Goal: Information Seeking & Learning: Learn about a topic

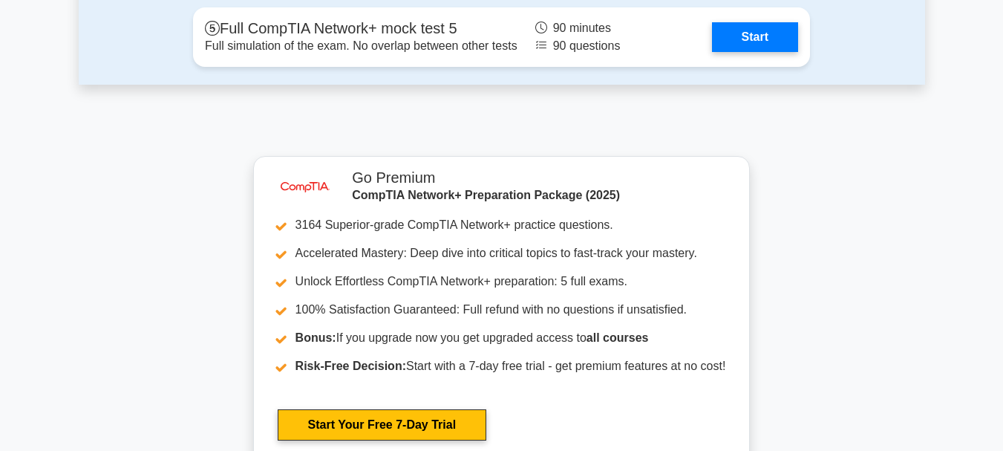
scroll to position [3608, 0]
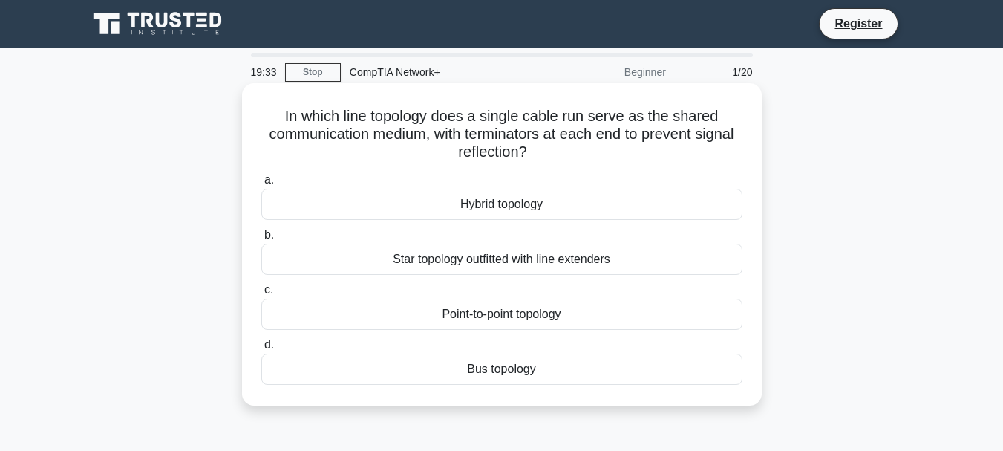
click at [543, 322] on div "Point-to-point topology" at bounding box center [501, 313] width 481 height 31
click at [261, 295] on input "c. Point-to-point topology" at bounding box center [261, 290] width 0 height 10
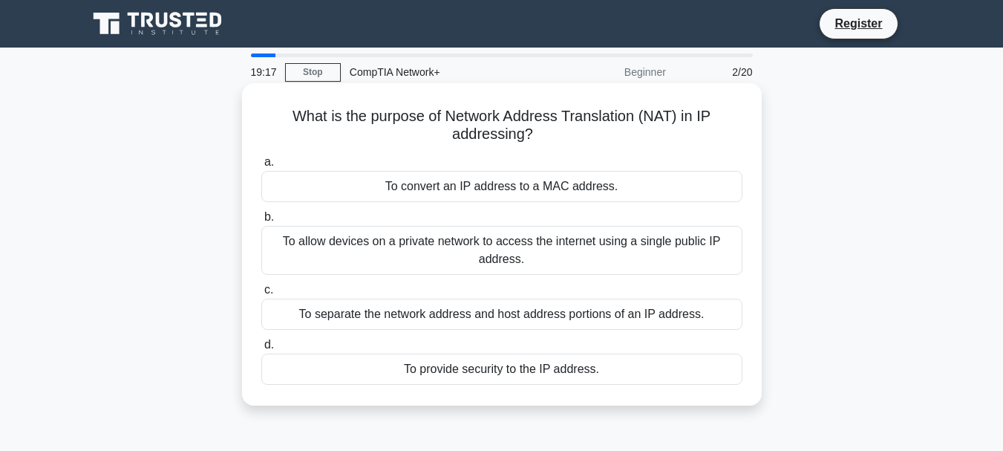
click at [536, 181] on div "To convert an IP address to a MAC address." at bounding box center [501, 186] width 481 height 31
click at [261, 167] on input "a. To convert an IP address to a MAC address." at bounding box center [261, 162] width 0 height 10
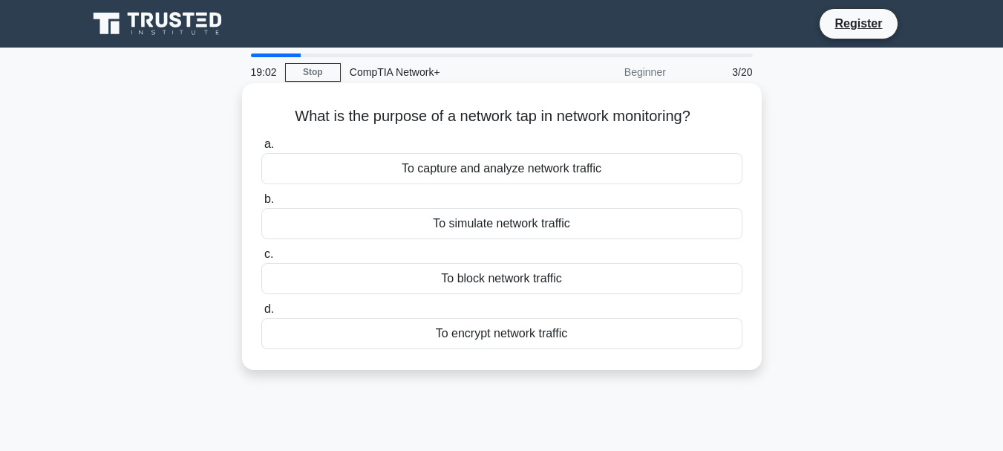
click at [527, 330] on div "To encrypt network traffic" at bounding box center [501, 333] width 481 height 31
click at [261, 314] on input "d. To encrypt network traffic" at bounding box center [261, 309] width 0 height 10
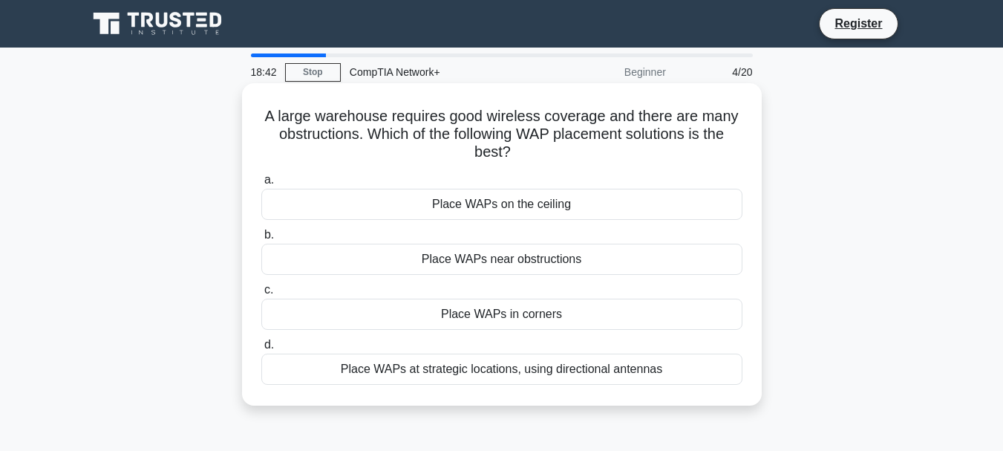
click at [547, 369] on div "Place WAPs at strategic locations, using directional antennas" at bounding box center [501, 368] width 481 height 31
click at [261, 350] on input "d. Place WAPs at strategic locations, using directional antennas" at bounding box center [261, 345] width 0 height 10
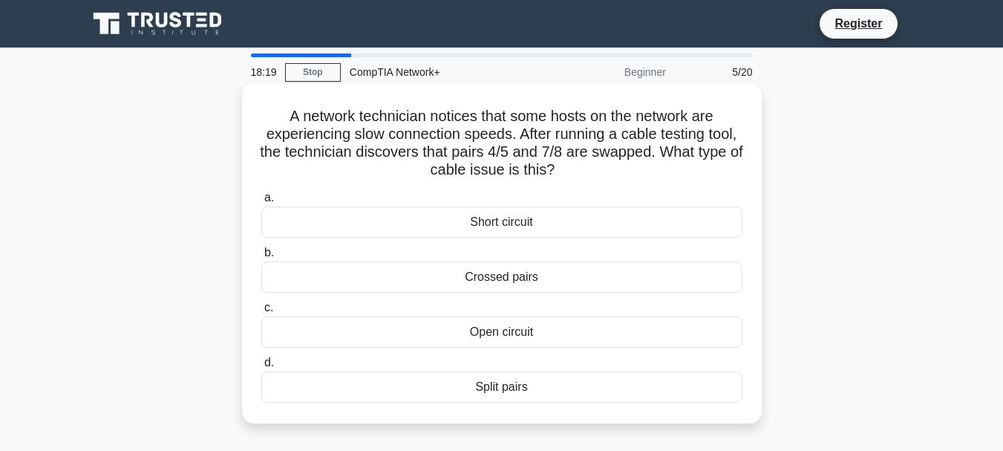
click at [517, 271] on div "Crossed pairs" at bounding box center [501, 276] width 481 height 31
click at [261, 258] on input "b. Crossed pairs" at bounding box center [261, 253] width 0 height 10
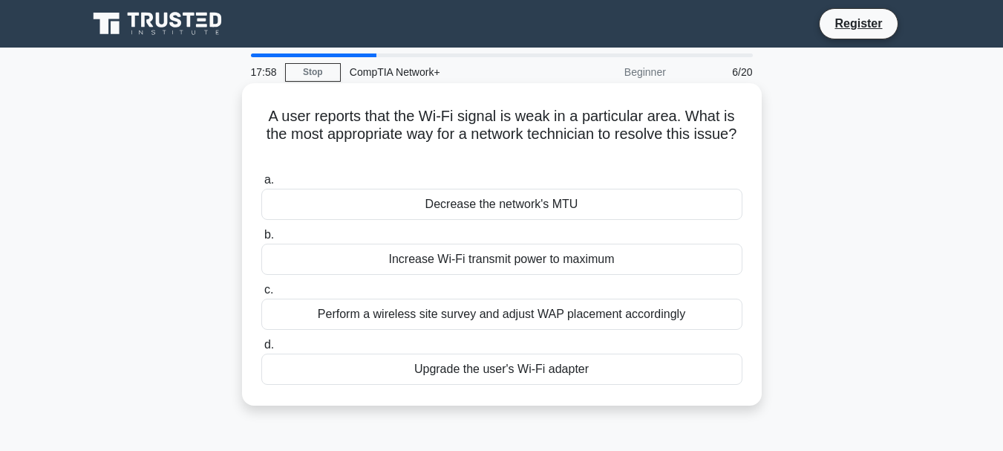
click at [614, 316] on div "Perform a wireless site survey and adjust WAP placement accordingly" at bounding box center [501, 313] width 481 height 31
click at [261, 295] on input "c. Perform a wireless site survey and adjust WAP placement accordingly" at bounding box center [261, 290] width 0 height 10
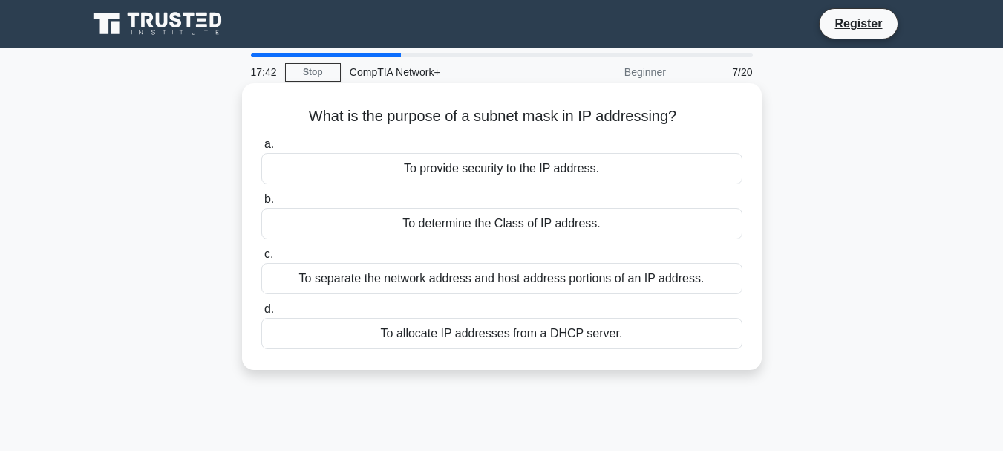
click at [636, 225] on div "To determine the Class of IP address." at bounding box center [501, 223] width 481 height 31
click at [261, 204] on input "b. To determine the Class of IP address." at bounding box center [261, 199] width 0 height 10
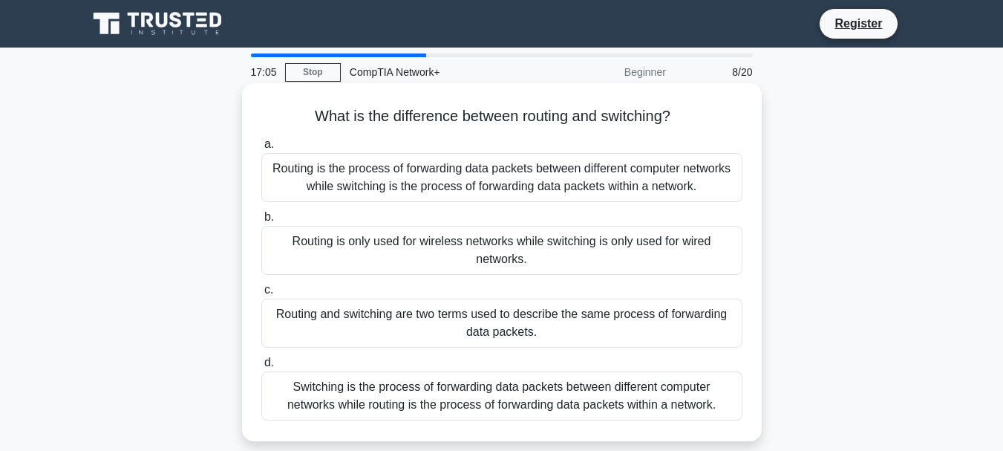
click at [638, 249] on div "Routing is only used for wireless networks while switching is only used for wir…" at bounding box center [501, 250] width 481 height 49
click at [261, 222] on input "b. Routing is only used for wireless networks while switching is only used for …" at bounding box center [261, 217] width 0 height 10
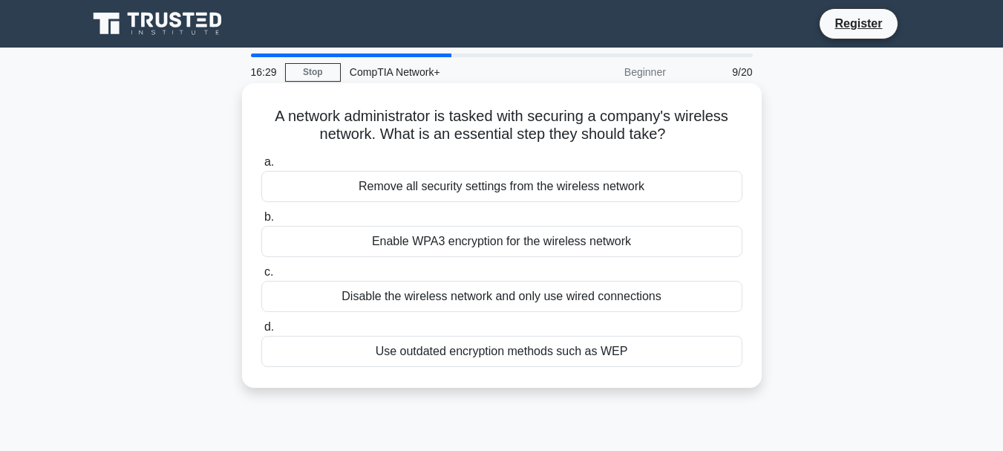
click at [529, 241] on div "Enable WPA3 encryption for the wireless network" at bounding box center [501, 241] width 481 height 31
click at [261, 222] on input "b. Enable WPA3 encryption for the wireless network" at bounding box center [261, 217] width 0 height 10
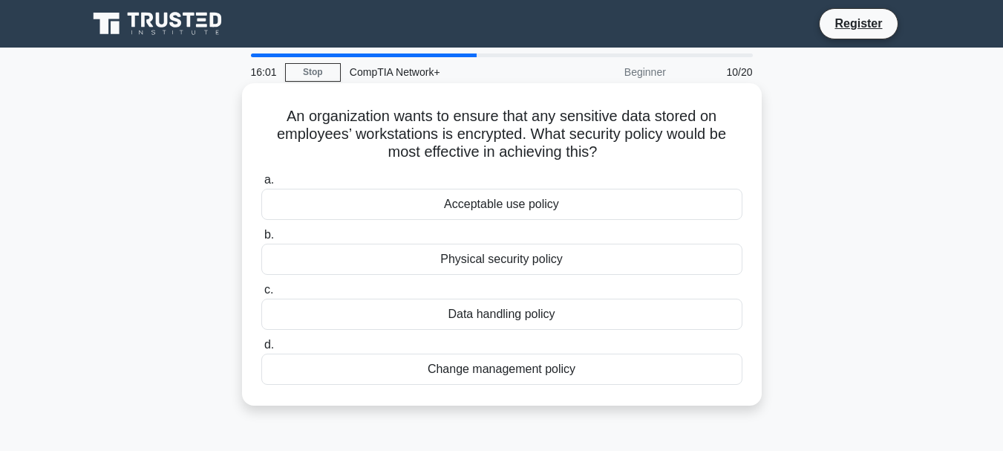
click at [570, 315] on div "Data handling policy" at bounding box center [501, 313] width 481 height 31
click at [261, 295] on input "c. Data handling policy" at bounding box center [261, 290] width 0 height 10
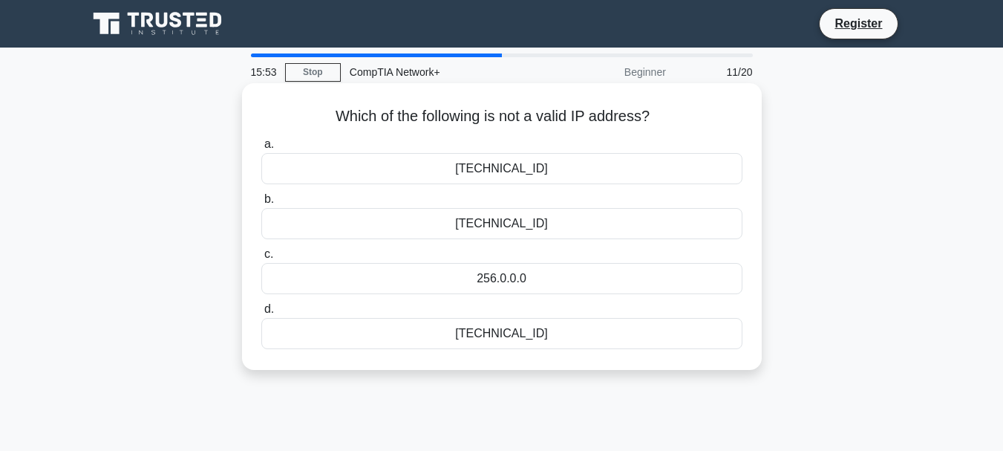
click at [511, 274] on div "256.0.0.0" at bounding box center [501, 278] width 481 height 31
click at [261, 259] on input "c. 256.0.0.0" at bounding box center [261, 254] width 0 height 10
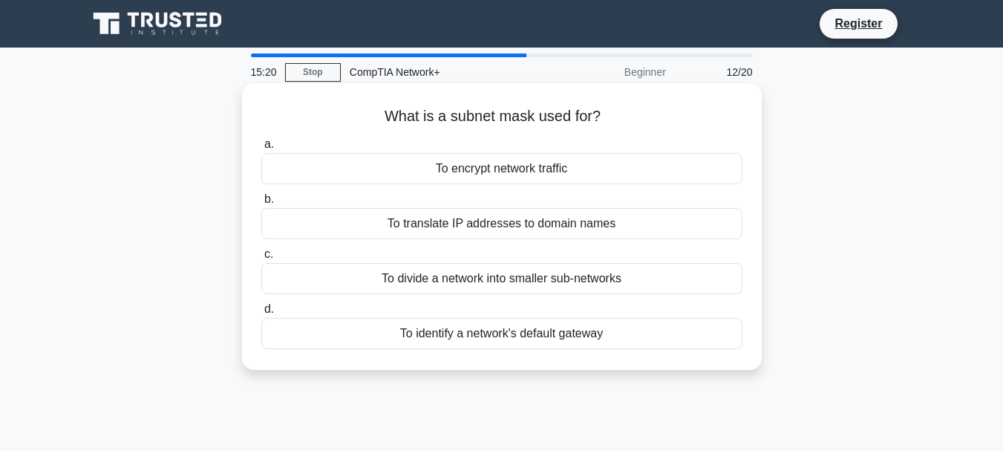
click at [616, 278] on div "To divide a network into smaller sub-networks" at bounding box center [501, 278] width 481 height 31
click at [261, 259] on input "c. To divide a network into smaller sub-networks" at bounding box center [261, 254] width 0 height 10
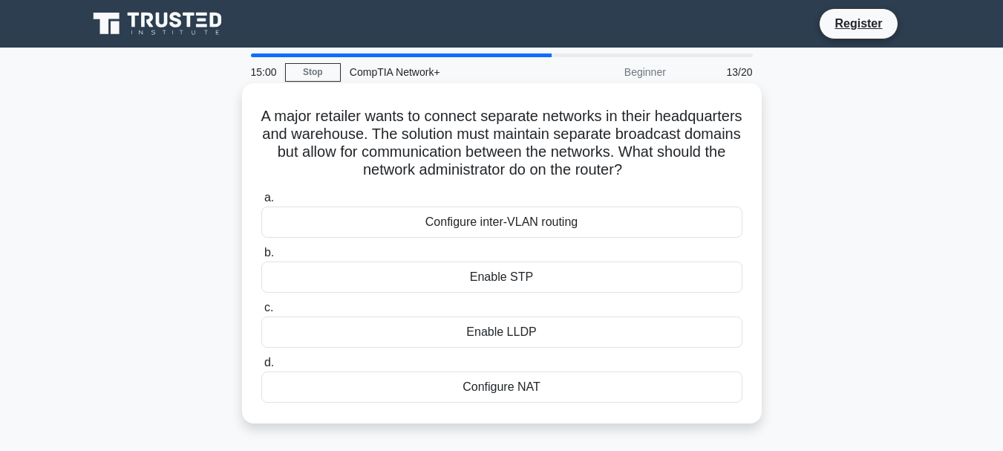
click at [582, 224] on div "Configure inter-VLAN routing" at bounding box center [501, 221] width 481 height 31
click at [261, 203] on input "a. Configure inter-VLAN routing" at bounding box center [261, 198] width 0 height 10
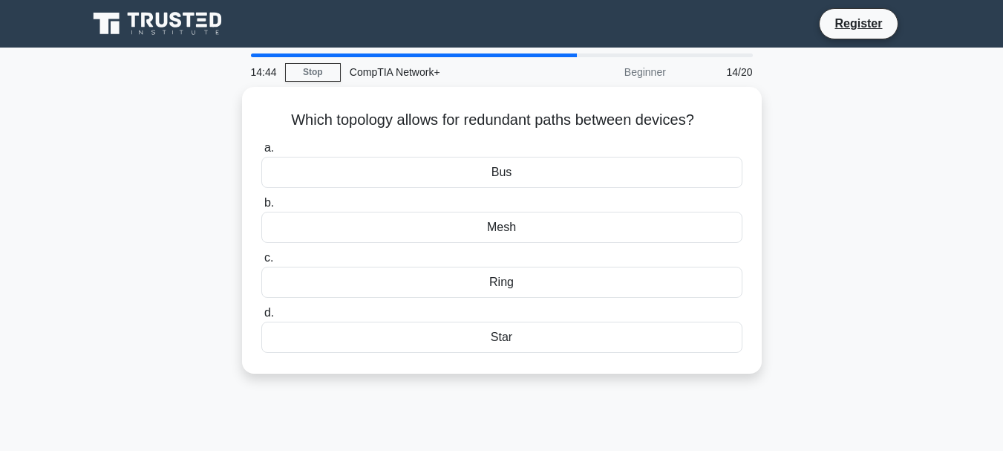
click at [582, 224] on div "Mesh" at bounding box center [501, 227] width 481 height 31
click at [261, 208] on input "b. Mesh" at bounding box center [261, 203] width 0 height 10
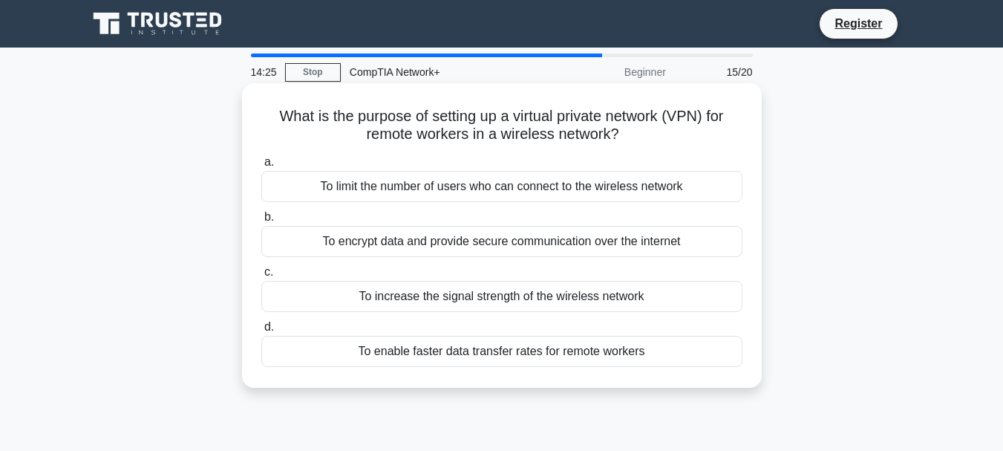
click at [586, 240] on div "To encrypt data and provide secure communication over the internet" at bounding box center [501, 241] width 481 height 31
click at [261, 222] on input "b. To encrypt data and provide secure communication over the internet" at bounding box center [261, 217] width 0 height 10
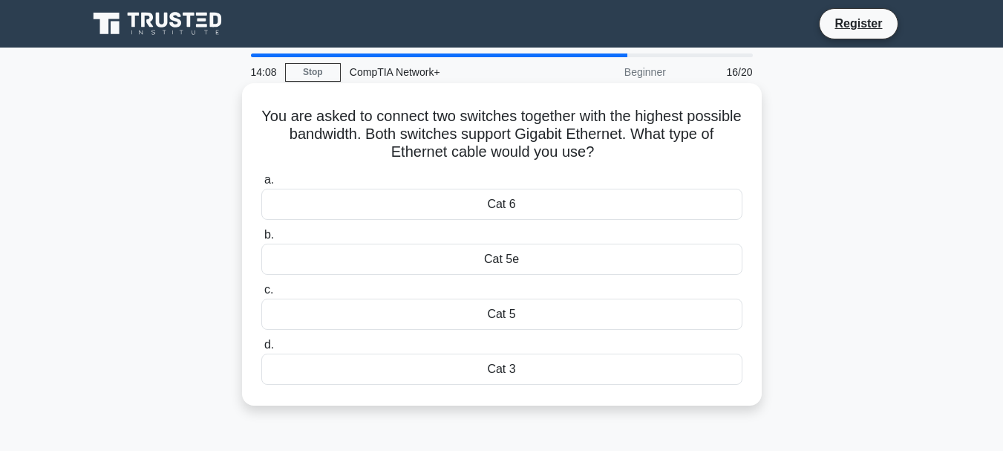
click at [536, 212] on div "Cat 6" at bounding box center [501, 204] width 481 height 31
click at [261, 185] on input "a. Cat 6" at bounding box center [261, 180] width 0 height 10
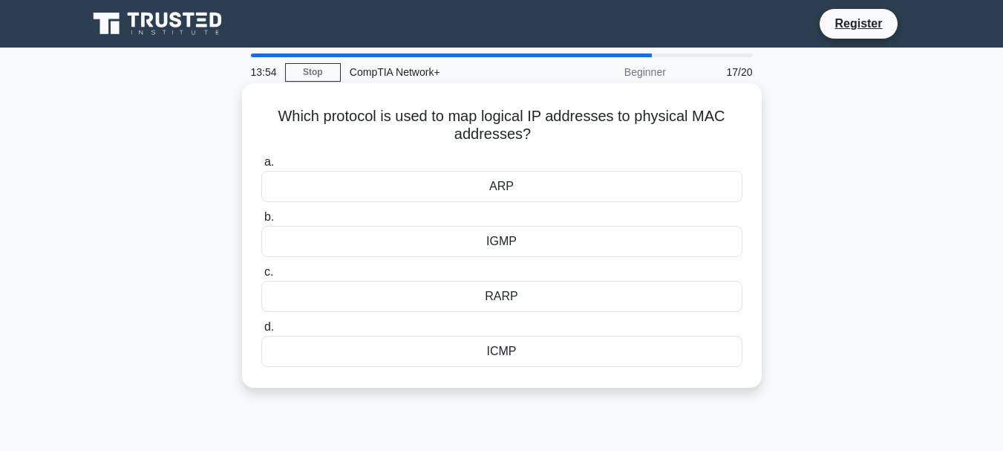
click at [540, 186] on div "ARP" at bounding box center [501, 186] width 481 height 31
click at [261, 167] on input "a. ARP" at bounding box center [261, 162] width 0 height 10
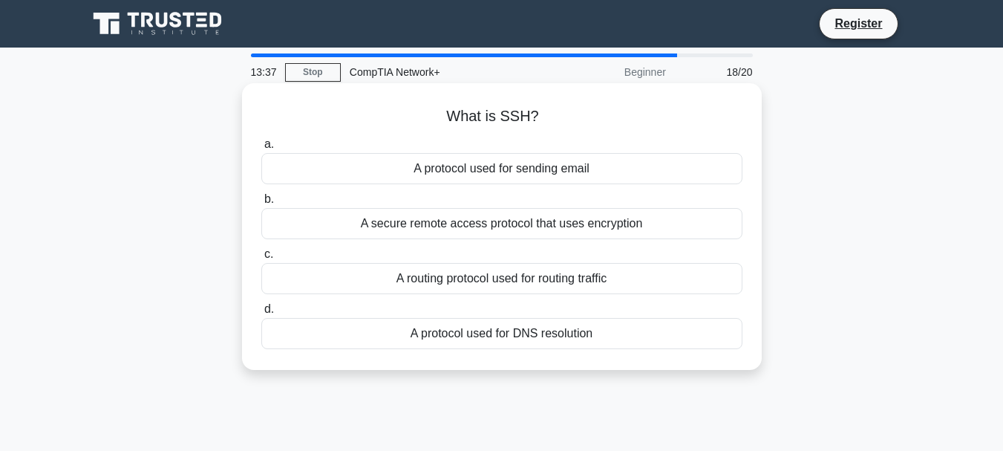
click at [572, 219] on div "A secure remote access protocol that uses encryption" at bounding box center [501, 223] width 481 height 31
click at [261, 204] on input "b. A secure remote access protocol that uses encryption" at bounding box center [261, 199] width 0 height 10
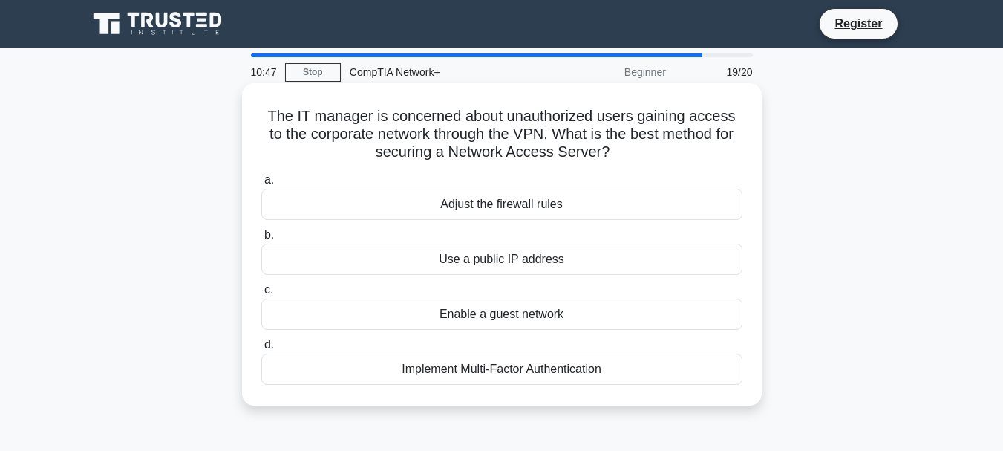
click at [631, 366] on div "Implement Multi-Factor Authentication" at bounding box center [501, 368] width 481 height 31
click at [261, 350] on input "d. Implement Multi-Factor Authentication" at bounding box center [261, 345] width 0 height 10
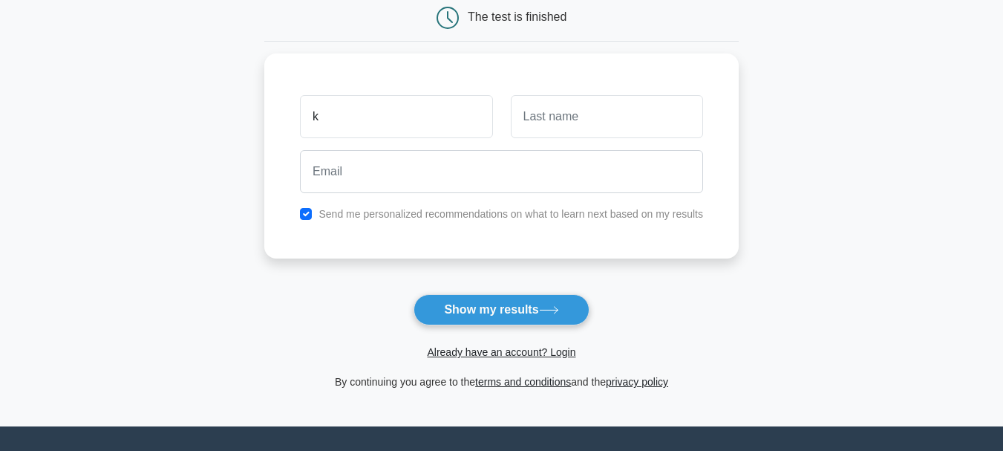
scroll to position [220, 0]
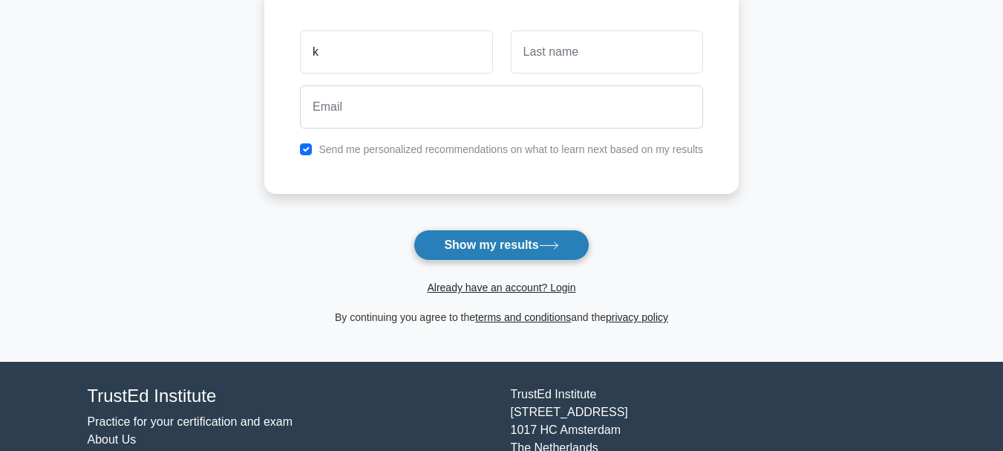
type input "k"
click at [494, 246] on button "Show my results" at bounding box center [500, 244] width 175 height 31
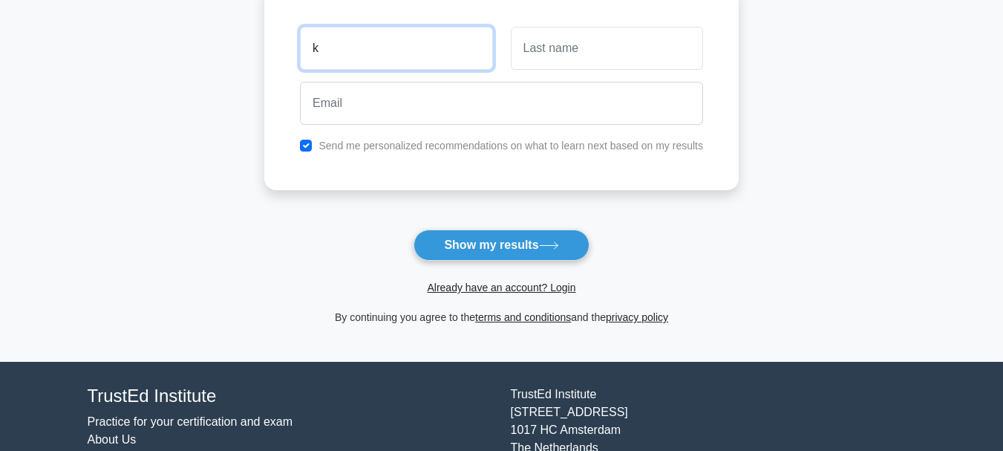
click at [407, 62] on input "k" at bounding box center [396, 48] width 192 height 43
type input "Kagiso"
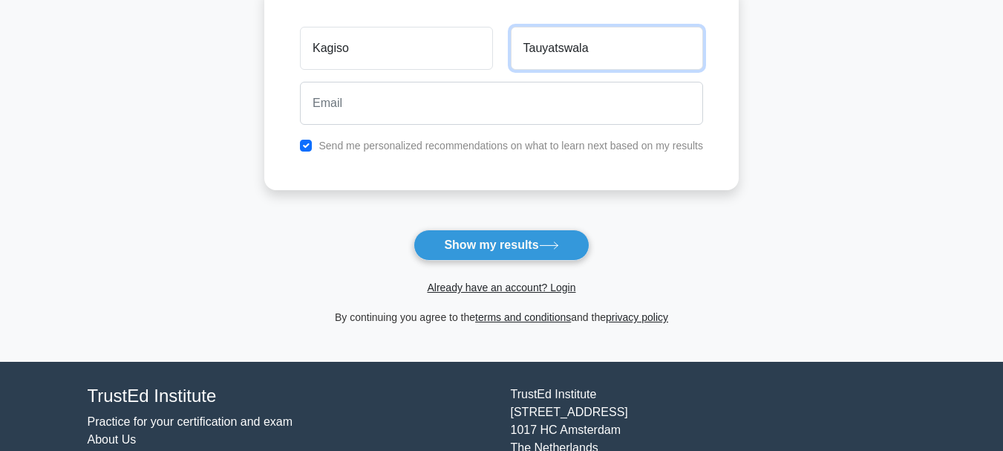
type input "Tauyatswala"
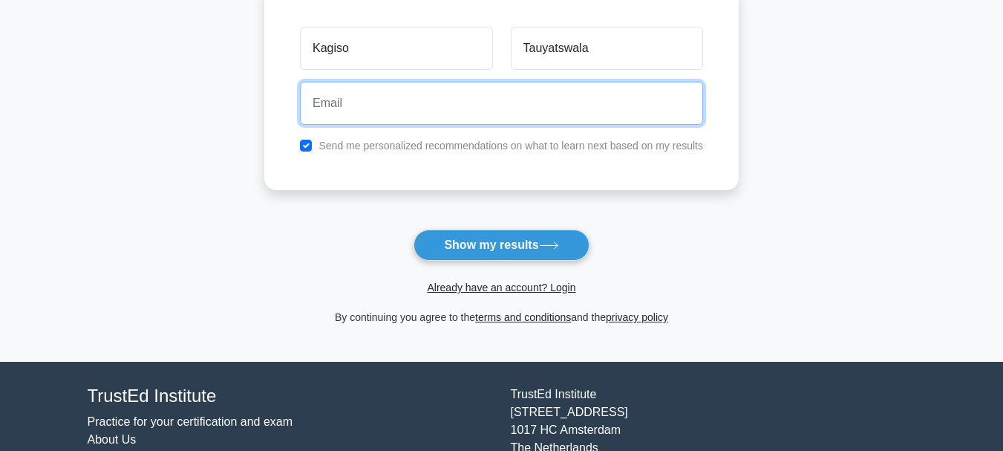
click at [401, 116] on input "email" at bounding box center [501, 103] width 403 height 43
type input "manyakwane@gmail.com"
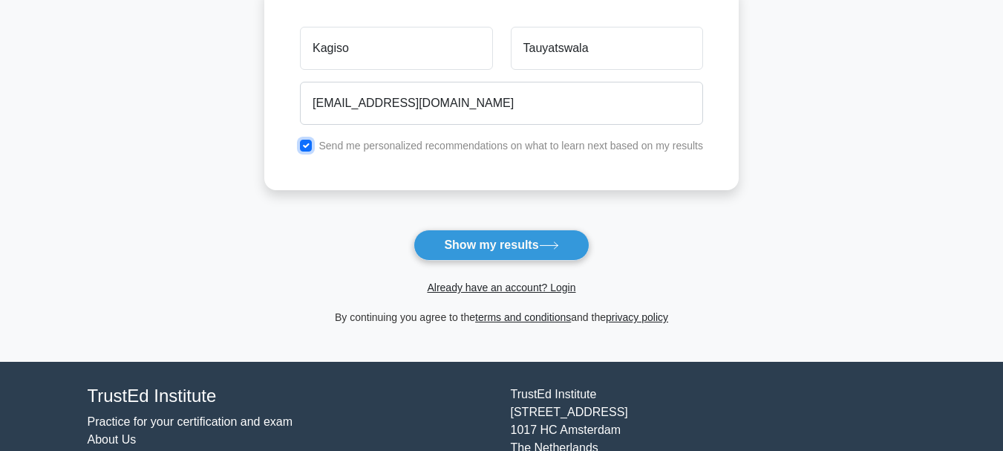
click at [306, 148] on input "checkbox" at bounding box center [306, 146] width 12 height 12
checkbox input "false"
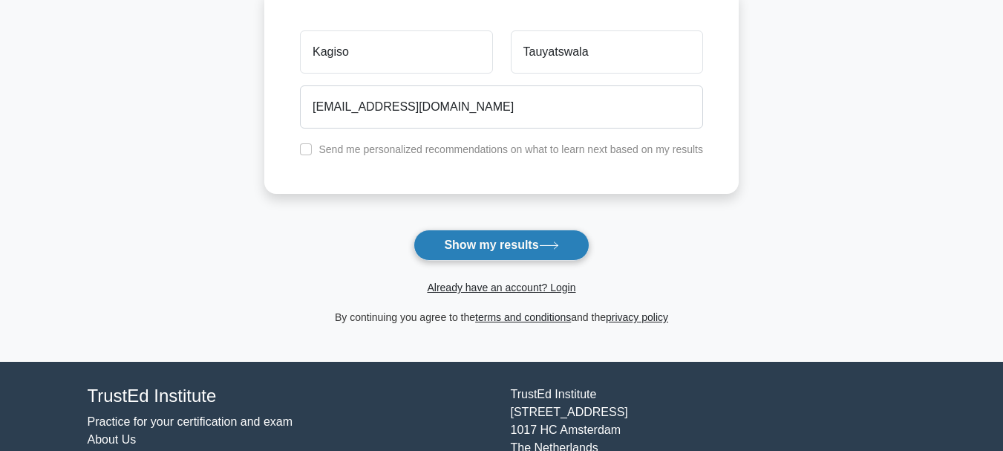
click at [506, 244] on button "Show my results" at bounding box center [500, 244] width 175 height 31
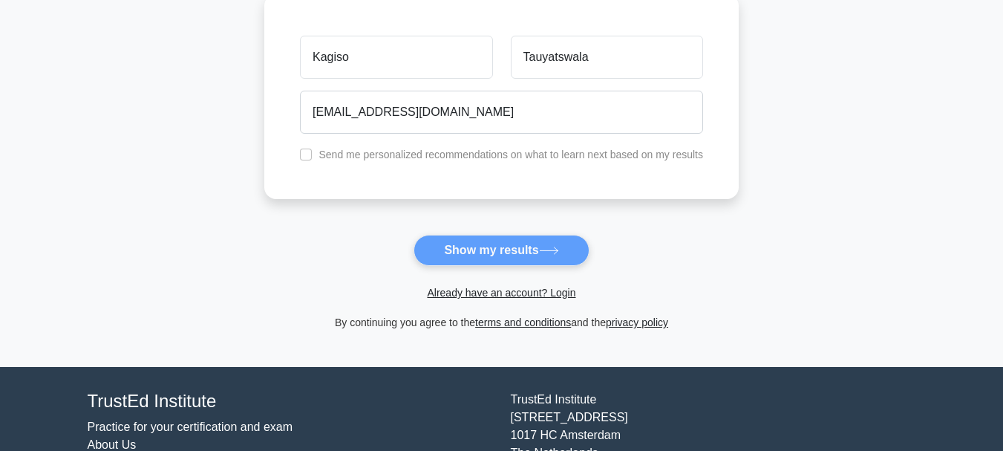
scroll to position [0, 0]
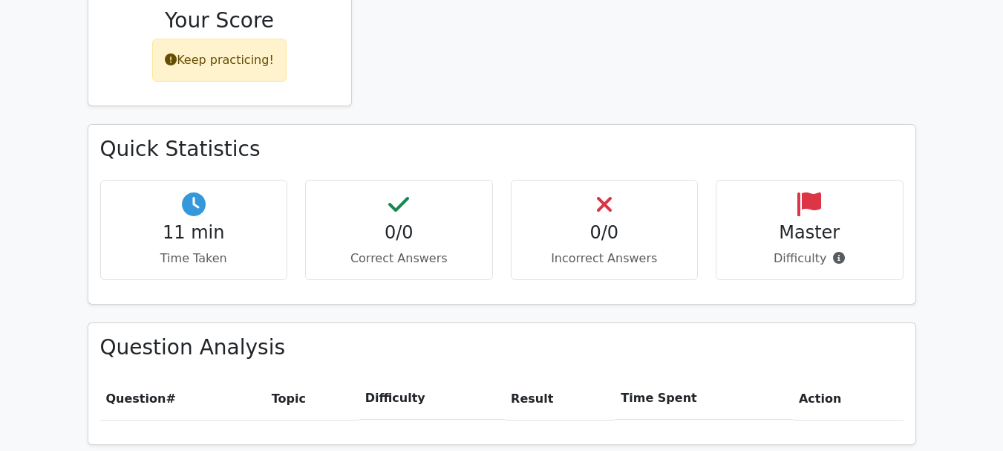
scroll to position [723, 0]
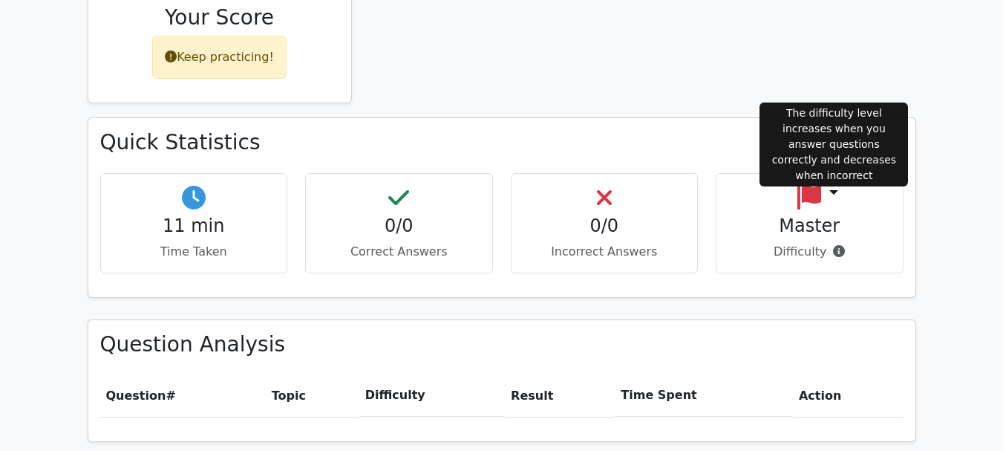
click at [838, 245] on icon at bounding box center [839, 251] width 12 height 12
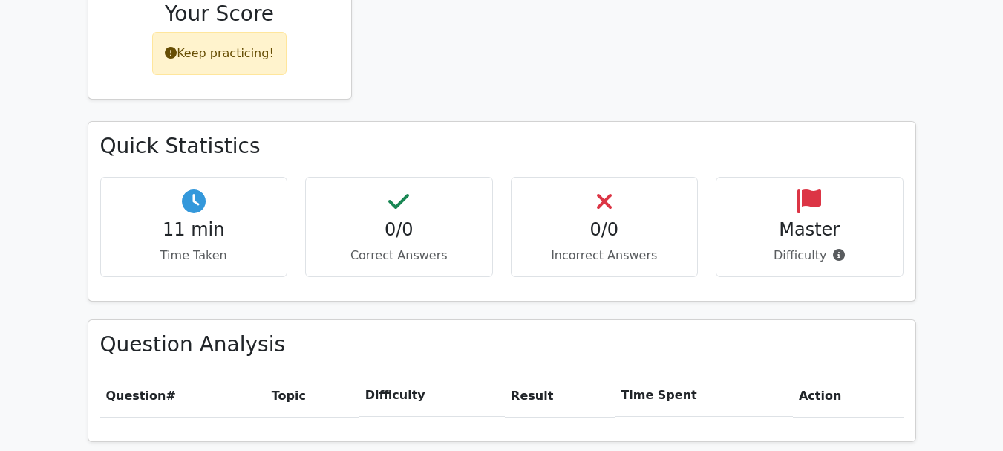
click at [249, 32] on div "Keep practicing!" at bounding box center [219, 53] width 134 height 43
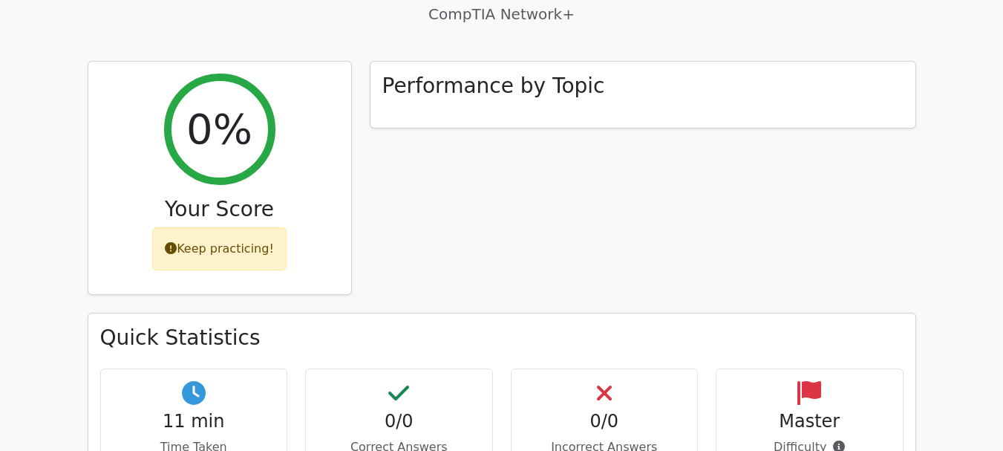
scroll to position [547, 0]
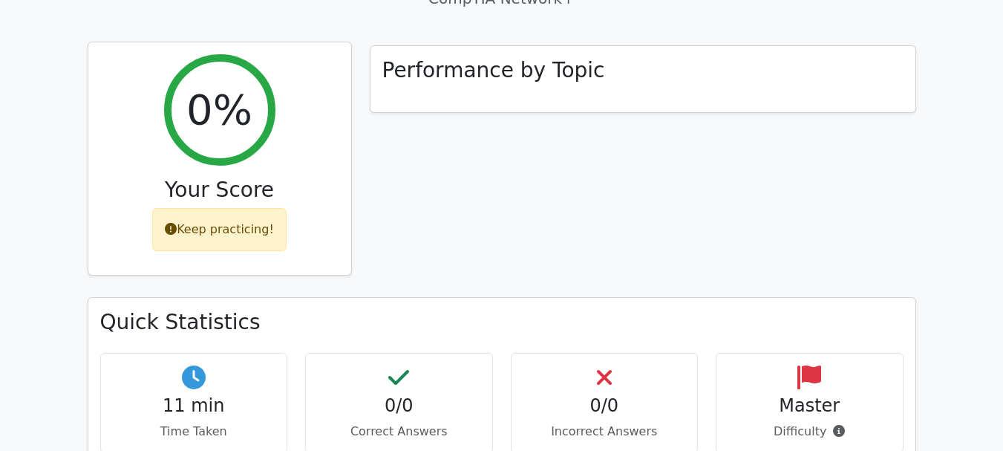
click at [211, 208] on div "Keep practicing!" at bounding box center [219, 229] width 134 height 43
click at [243, 99] on div "0% Your Score Keep practicing!" at bounding box center [219, 158] width 263 height 233
click at [243, 99] on div "0%" at bounding box center [219, 109] width 111 height 111
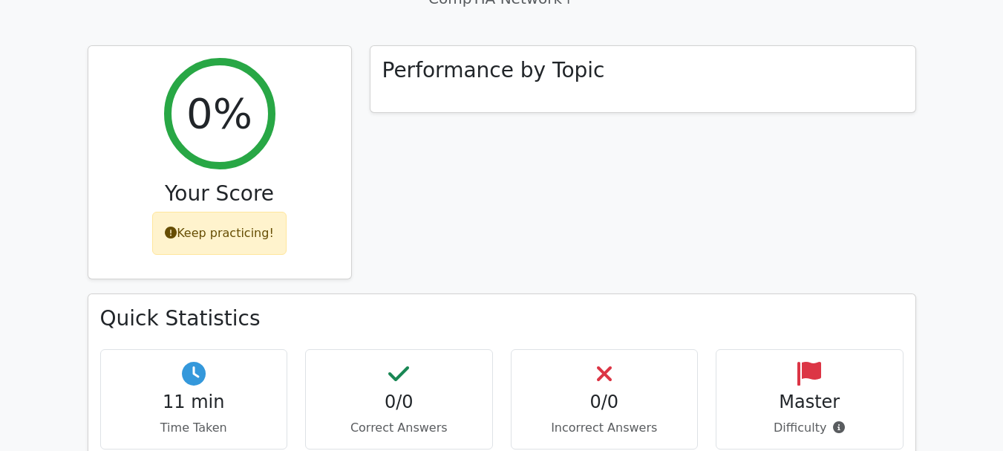
click at [851, 349] on div "Master Difficulty" at bounding box center [810, 399] width 188 height 100
click at [597, 391] on h4 "0/0" at bounding box center [604, 402] width 163 height 22
click at [413, 391] on h4 "0/0" at bounding box center [399, 402] width 163 height 22
click at [171, 391] on h4 "11 min" at bounding box center [194, 402] width 163 height 22
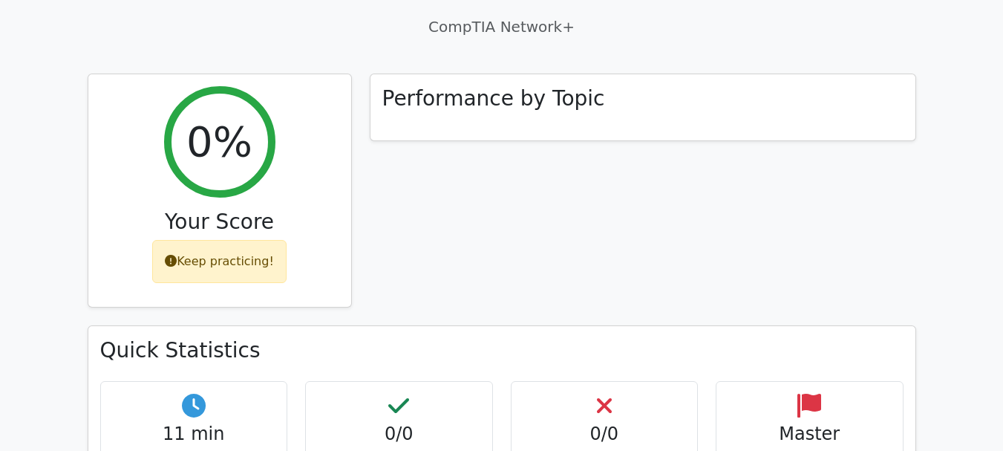
scroll to position [507, 0]
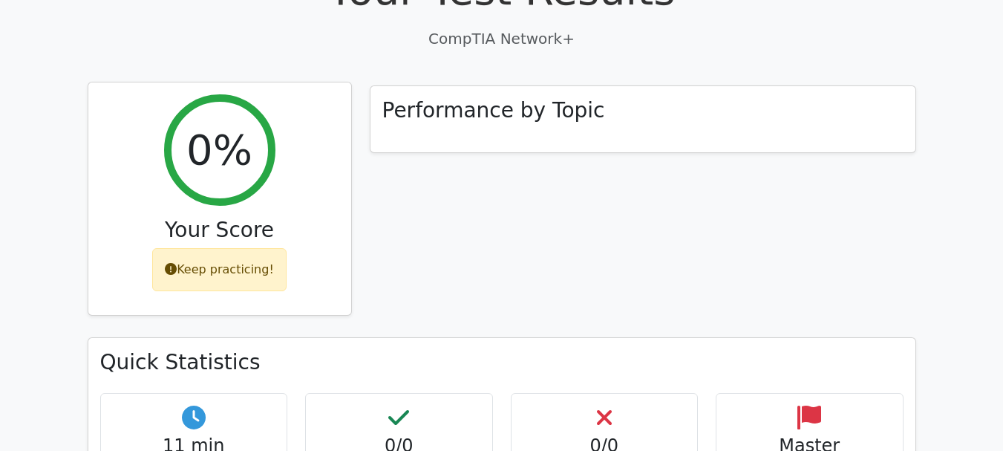
click at [174, 263] on icon at bounding box center [171, 269] width 12 height 12
click at [182, 248] on div "Keep practicing!" at bounding box center [219, 269] width 134 height 43
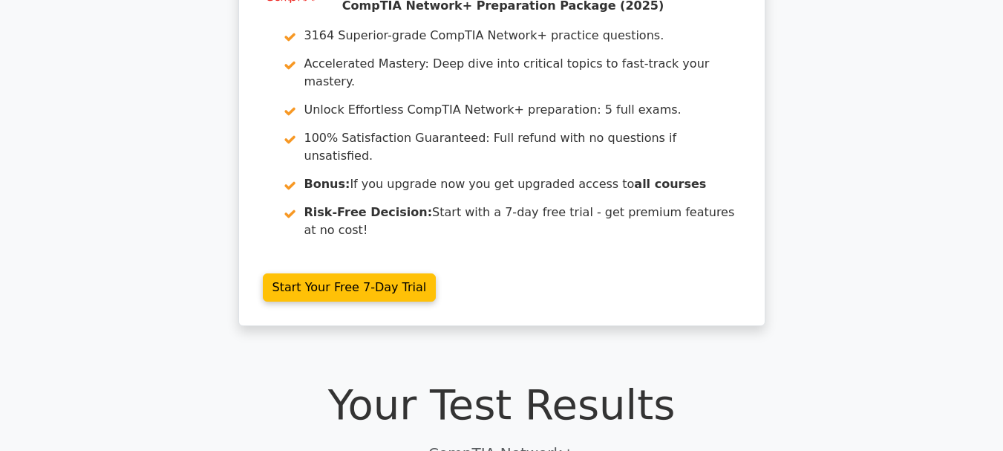
scroll to position [0, 0]
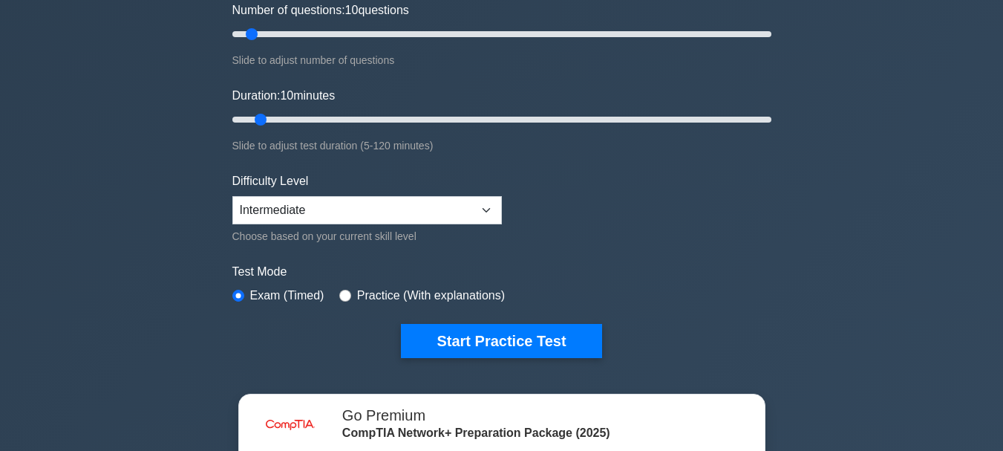
scroll to position [259, 0]
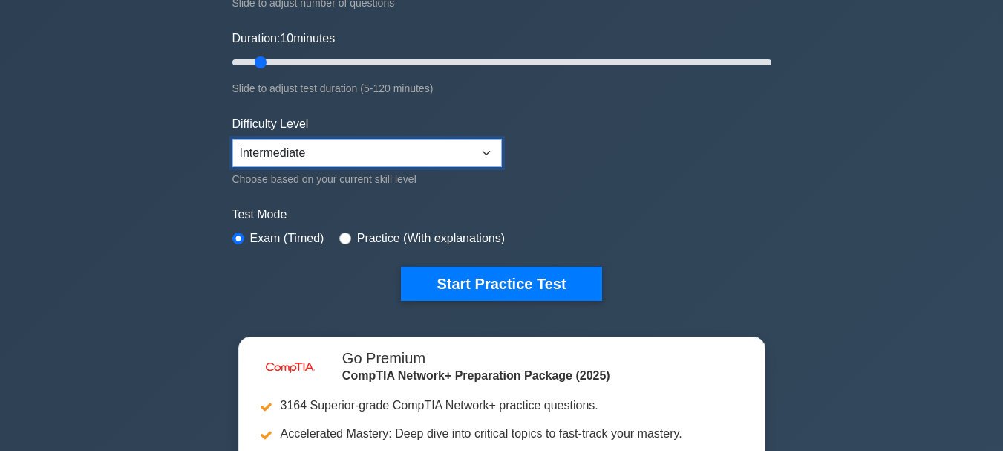
click at [489, 146] on select "Beginner Intermediate Expert" at bounding box center [366, 153] width 269 height 28
select select "beginner"
click at [232, 139] on select "Beginner Intermediate Expert" at bounding box center [366, 153] width 269 height 28
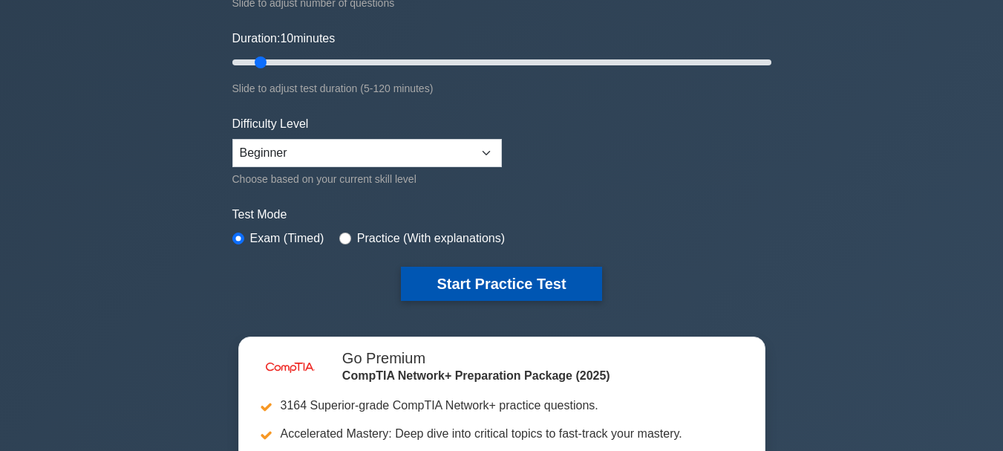
click at [541, 275] on button "Start Practice Test" at bounding box center [501, 283] width 200 height 34
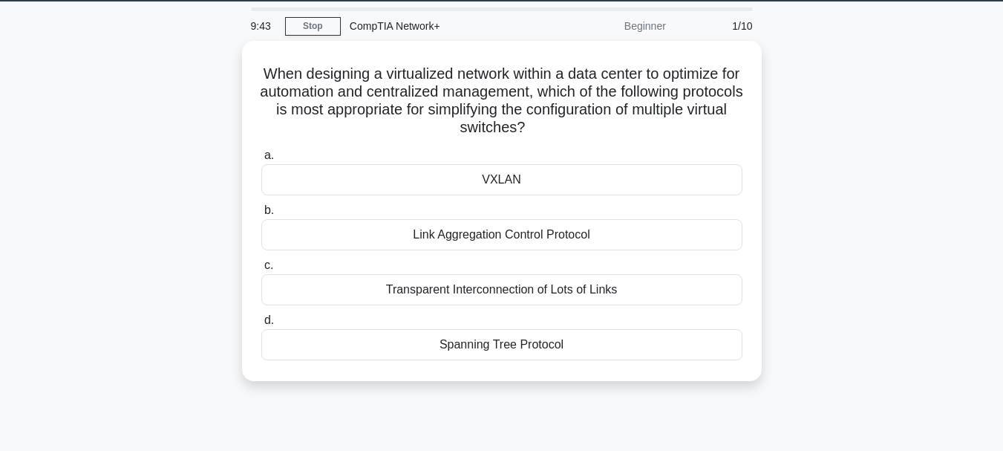
scroll to position [52, 0]
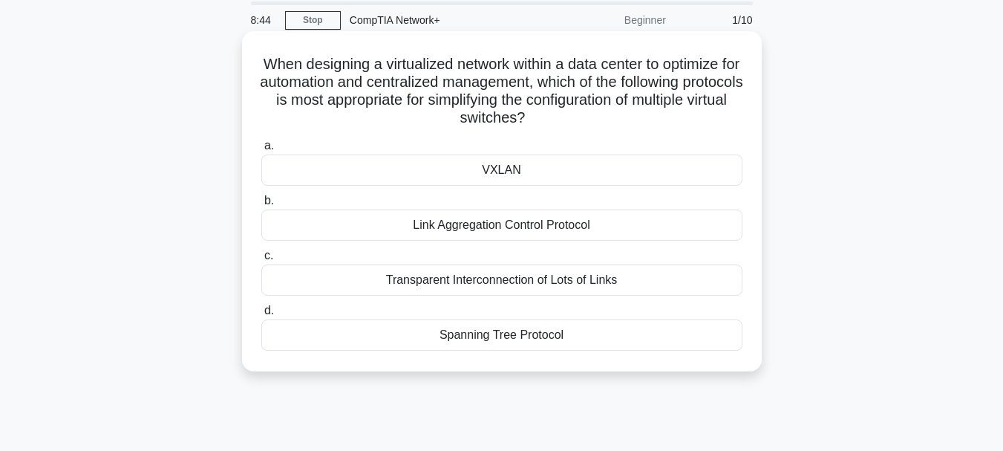
click at [656, 169] on div "VXLAN" at bounding box center [501, 169] width 481 height 31
click at [261, 151] on input "a. VXLAN" at bounding box center [261, 146] width 0 height 10
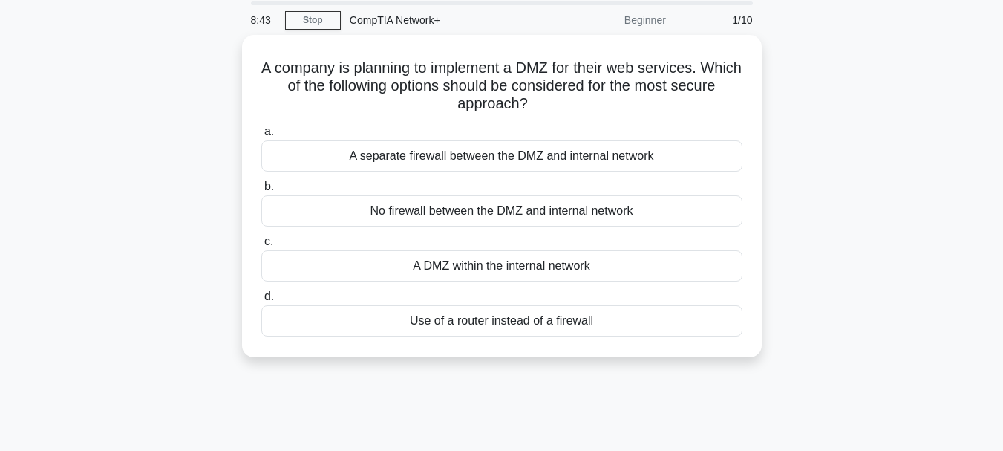
scroll to position [0, 0]
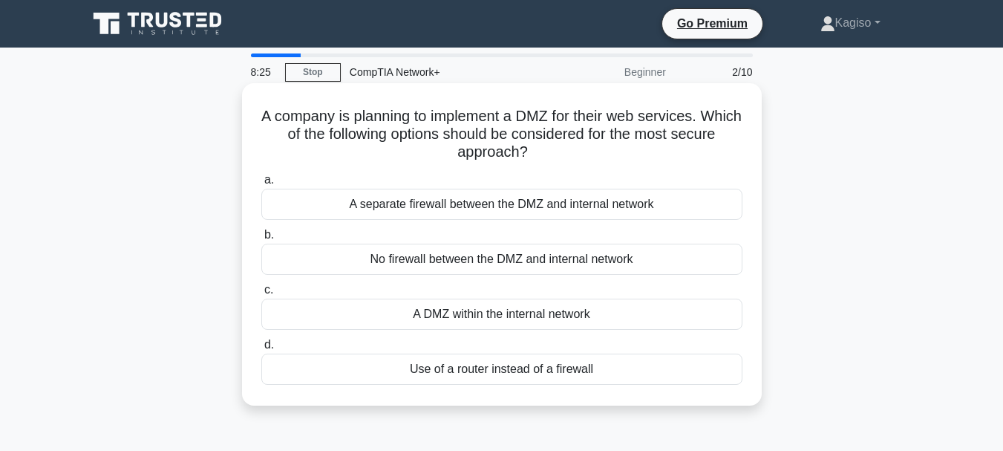
click at [611, 311] on div "A DMZ within the internal network" at bounding box center [501, 313] width 481 height 31
click at [261, 295] on input "c. A DMZ within the internal network" at bounding box center [261, 290] width 0 height 10
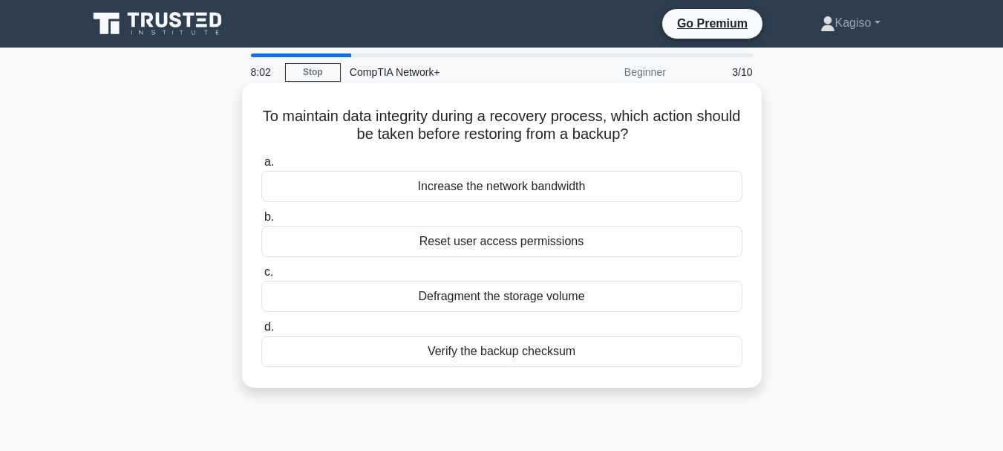
click at [589, 301] on div "Defragment the storage volume" at bounding box center [501, 296] width 481 height 31
click at [261, 277] on input "c. Defragment the storage volume" at bounding box center [261, 272] width 0 height 10
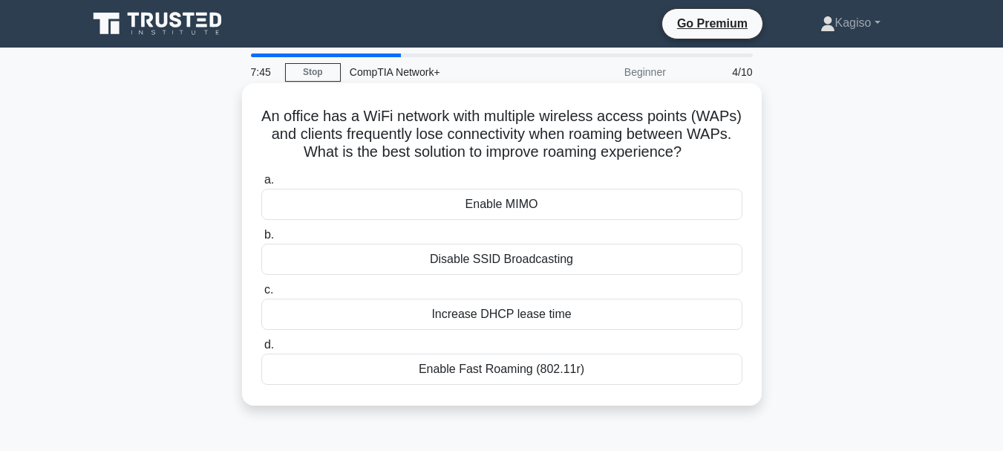
click at [546, 313] on div "Increase DHCP lease time" at bounding box center [501, 313] width 481 height 31
click at [261, 295] on input "c. Increase DHCP lease time" at bounding box center [261, 290] width 0 height 10
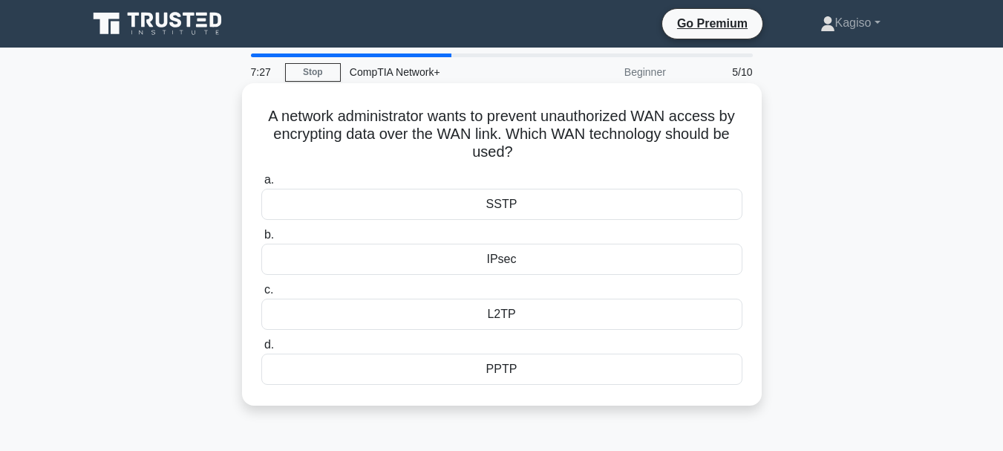
click at [503, 253] on div "IPsec" at bounding box center [501, 258] width 481 height 31
click at [261, 240] on input "b. IPsec" at bounding box center [261, 235] width 0 height 10
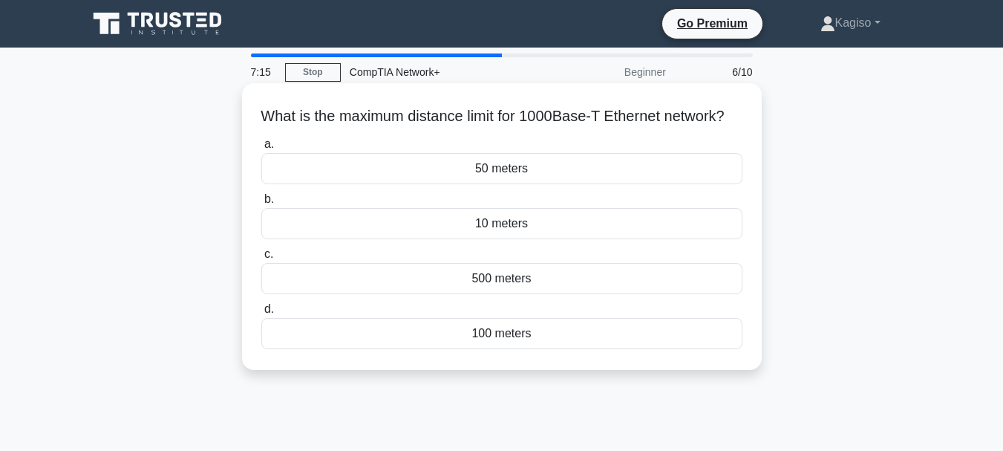
click at [512, 294] on div "500 meters" at bounding box center [501, 278] width 481 height 31
click at [261, 259] on input "c. 500 meters" at bounding box center [261, 254] width 0 height 10
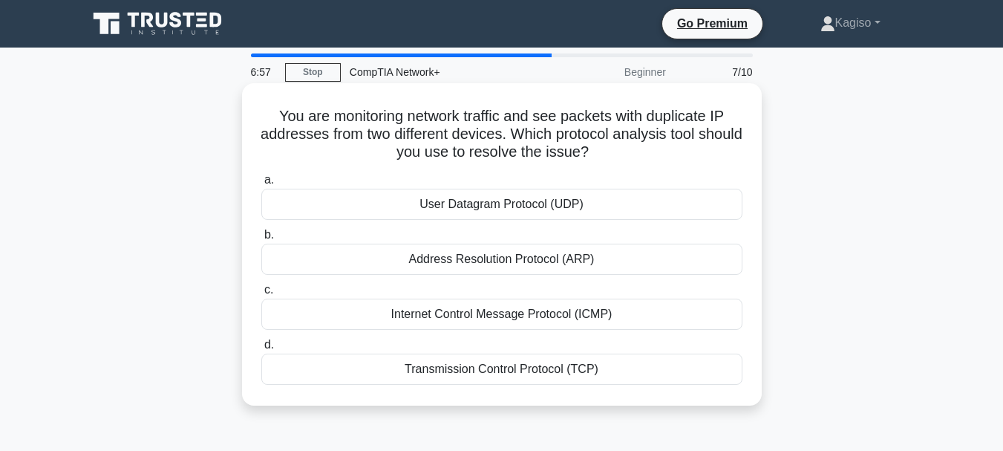
click at [606, 370] on div "Transmission Control Protocol (TCP)" at bounding box center [501, 368] width 481 height 31
click at [261, 350] on input "d. Transmission Control Protocol (TCP)" at bounding box center [261, 345] width 0 height 10
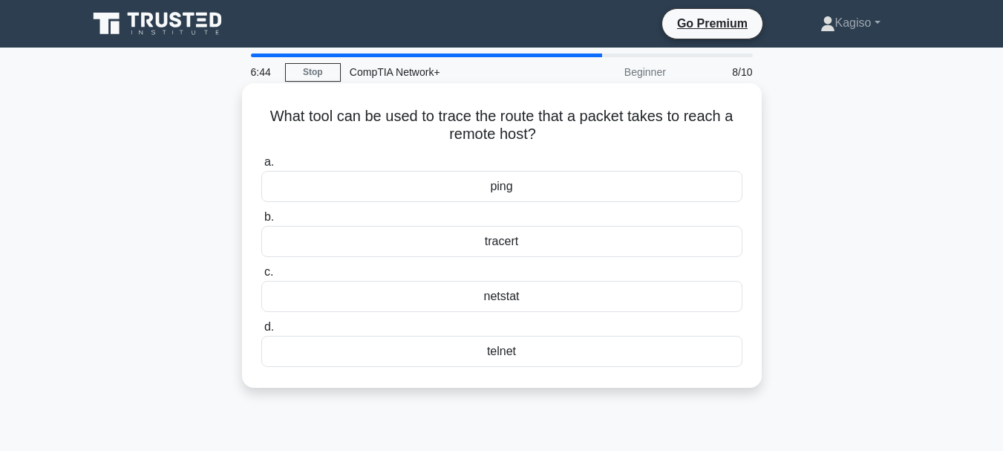
click at [509, 236] on div "tracert" at bounding box center [501, 241] width 481 height 31
click at [261, 222] on input "b. tracert" at bounding box center [261, 217] width 0 height 10
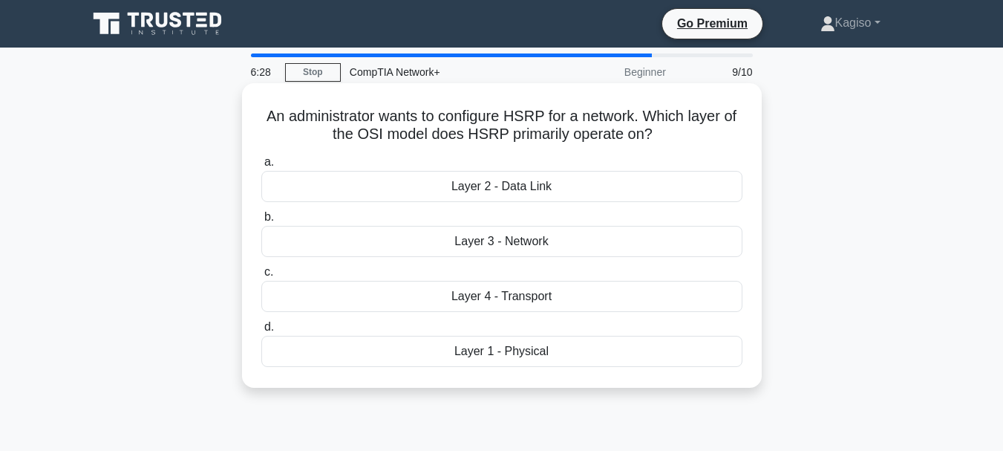
click at [551, 301] on div "Layer 4 - Transport" at bounding box center [501, 296] width 481 height 31
click at [261, 277] on input "c. Layer 4 - Transport" at bounding box center [261, 272] width 0 height 10
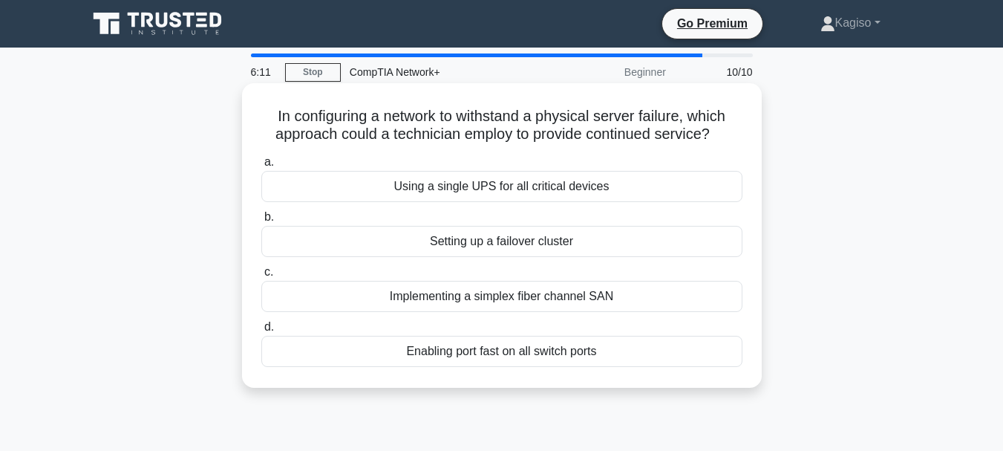
click at [575, 359] on div "Enabling port fast on all switch ports" at bounding box center [501, 351] width 481 height 31
click at [261, 332] on input "d. Enabling port fast on all switch ports" at bounding box center [261, 327] width 0 height 10
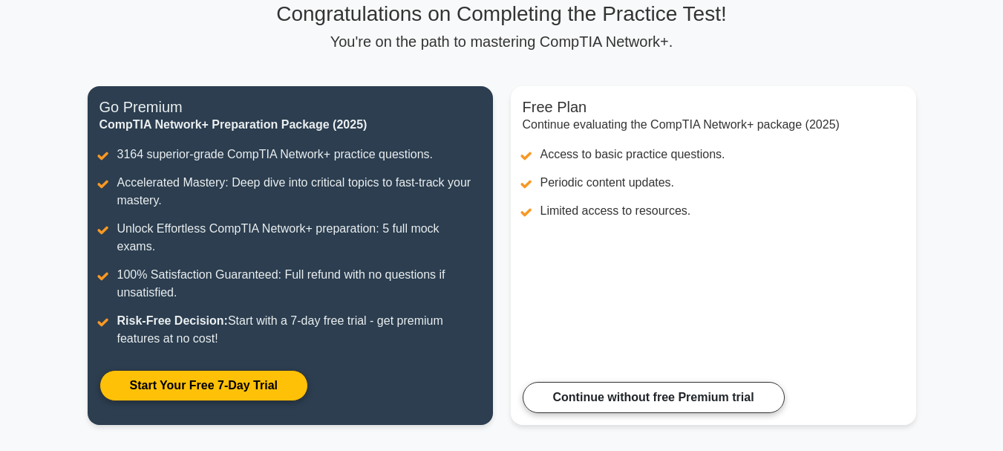
scroll to position [125, 0]
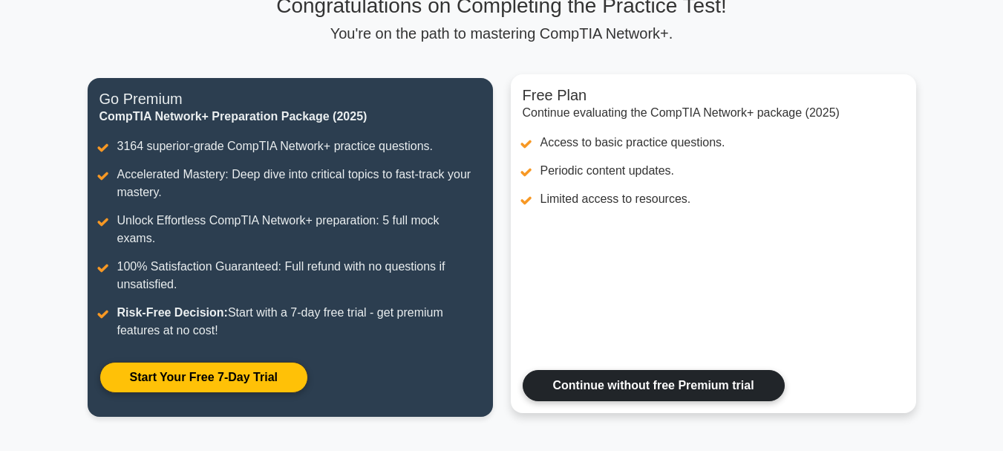
click at [638, 370] on link "Continue without free Premium trial" at bounding box center [654, 385] width 262 height 31
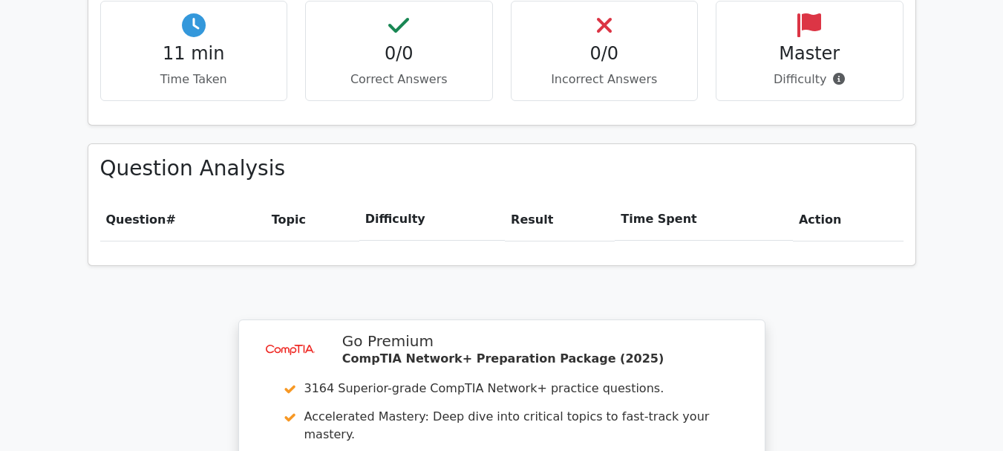
scroll to position [1313, 0]
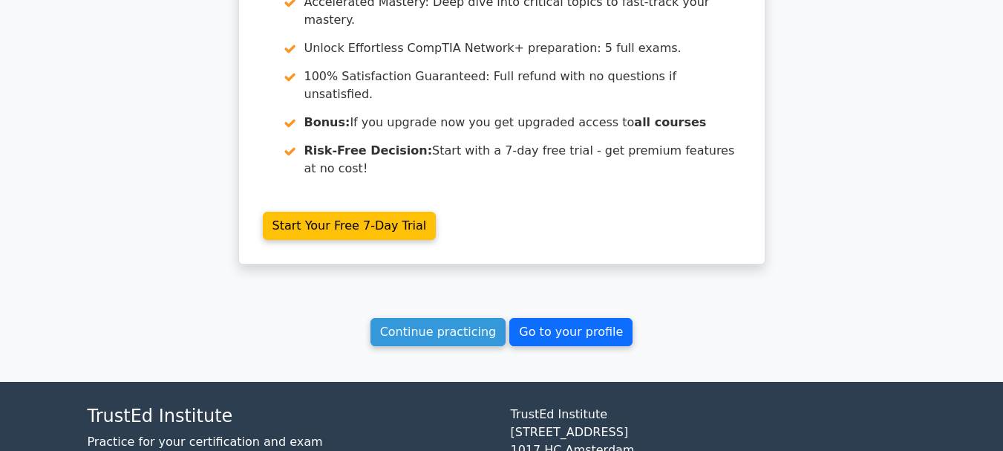
click at [549, 318] on link "Go to your profile" at bounding box center [570, 332] width 123 height 28
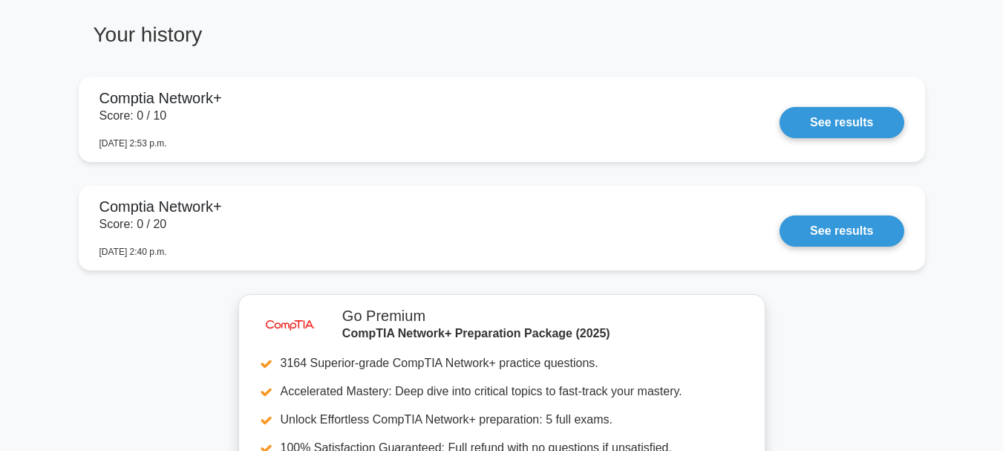
scroll to position [946, 0]
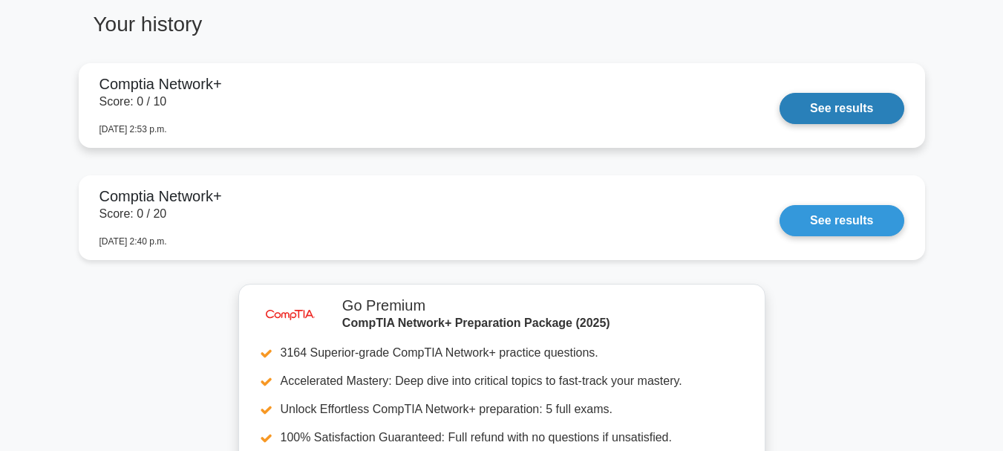
click at [828, 106] on link "See results" at bounding box center [841, 108] width 124 height 31
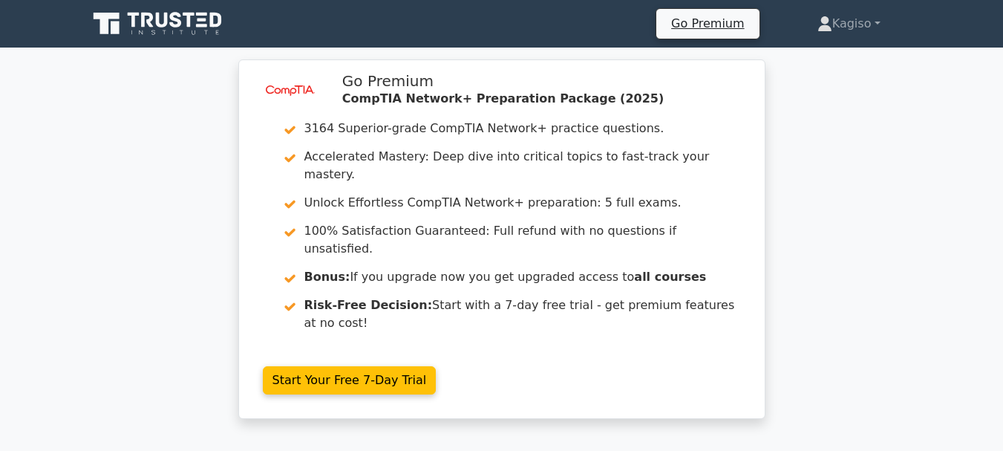
drag, startPoint x: 0, startPoint y: 0, endPoint x: 970, endPoint y: 16, distance: 970.3
